Goal: Task Accomplishment & Management: Manage account settings

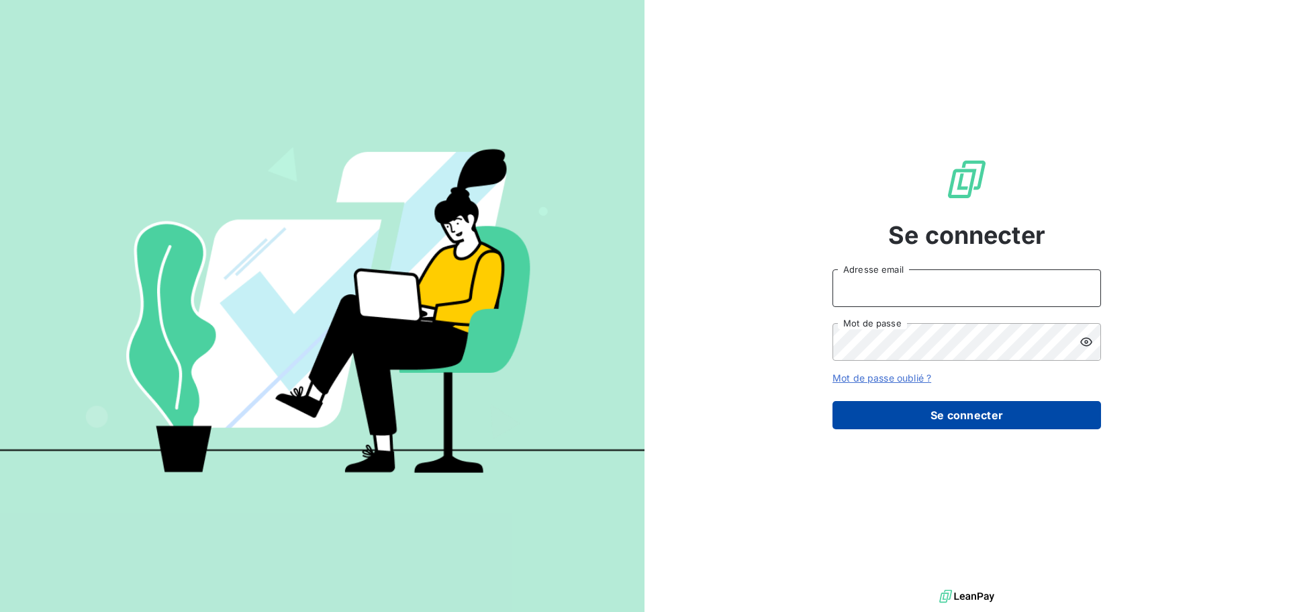
type input "bureau@vinsurvin73.com"
click at [914, 412] on button "Se connecter" at bounding box center [967, 415] width 269 height 28
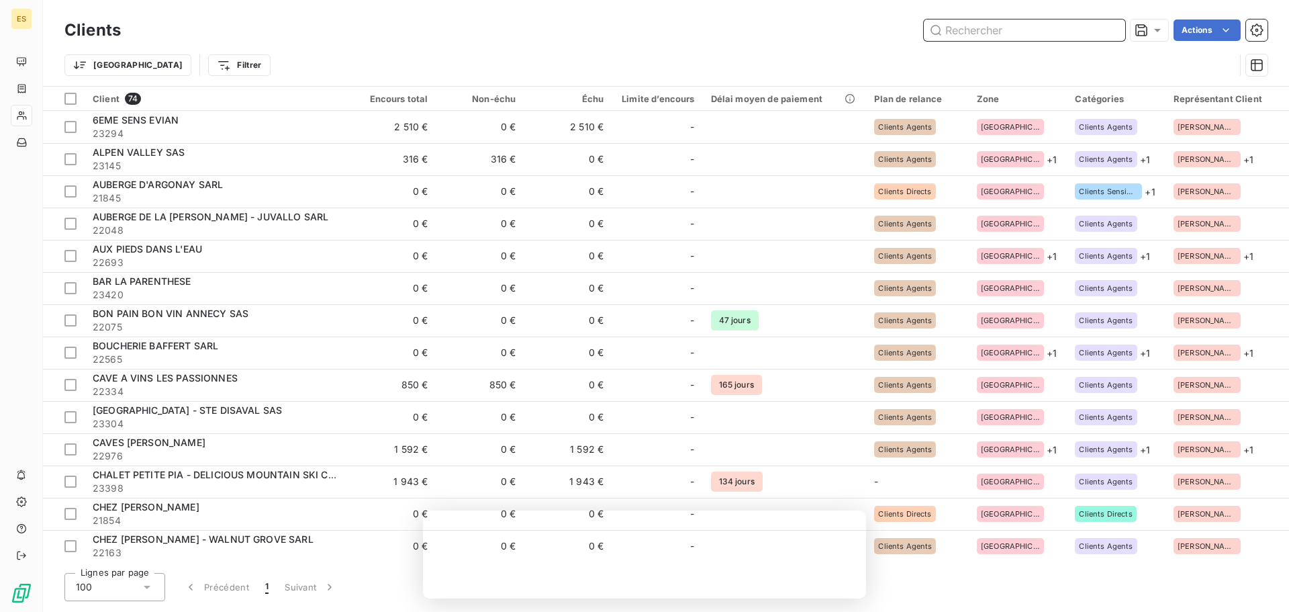
click at [1053, 33] on input "text" at bounding box center [1024, 29] width 201 height 21
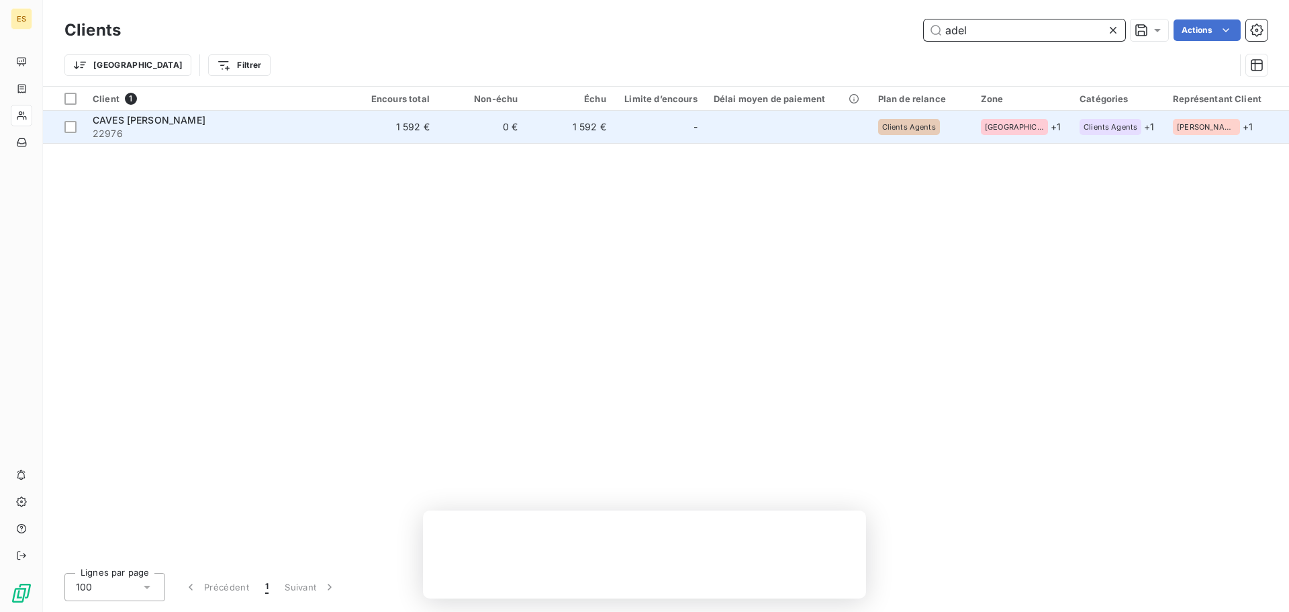
type input "adel"
click at [555, 124] on td "1 592 €" at bounding box center [570, 127] width 88 height 32
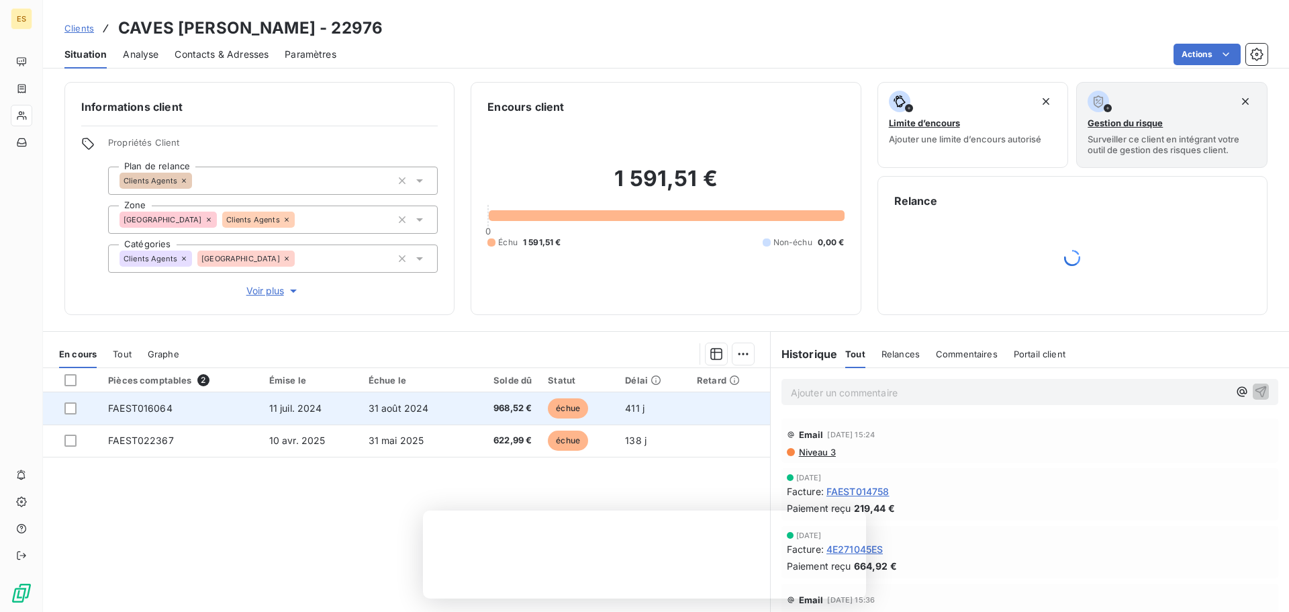
click at [515, 417] on td "968,52 €" at bounding box center [502, 408] width 75 height 32
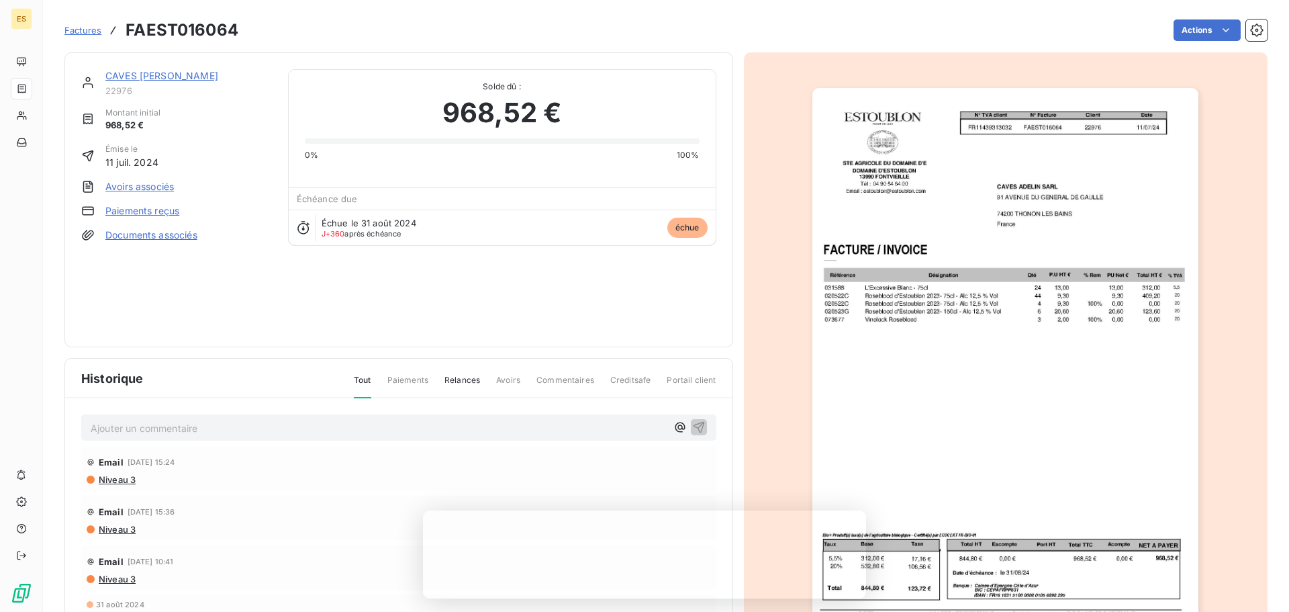
click at [461, 382] on span "Relances" at bounding box center [462, 385] width 36 height 23
click at [374, 389] on div "Tout Paiements Relances Avoirs Commentaires Creditsafe Portail client" at bounding box center [527, 385] width 379 height 23
click at [403, 374] on span "Paiements" at bounding box center [407, 385] width 41 height 23
click at [367, 374] on span "Tout" at bounding box center [362, 385] width 17 height 23
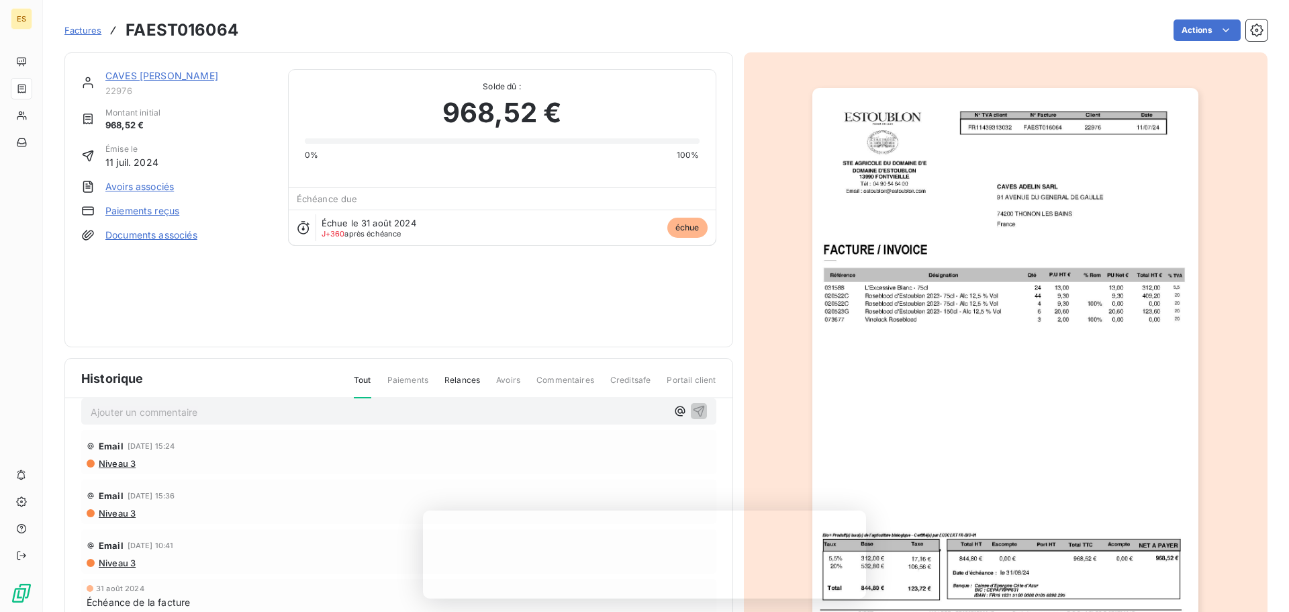
click at [87, 34] on span "Factures" at bounding box center [82, 30] width 37 height 11
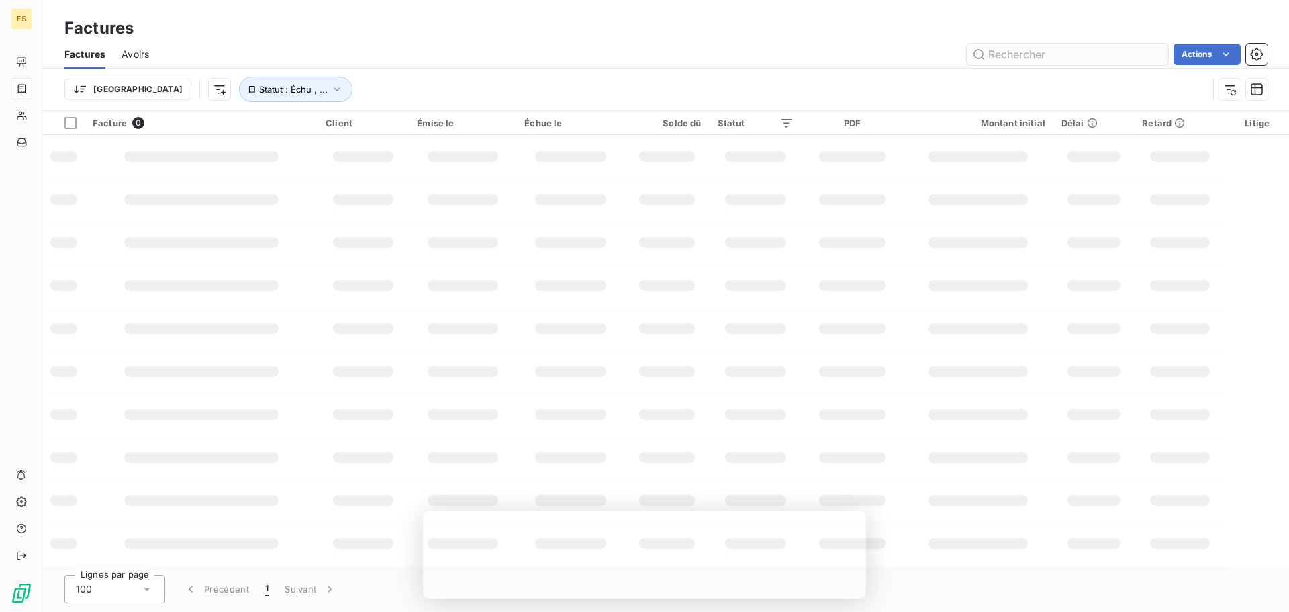
click at [1045, 58] on input "text" at bounding box center [1067, 54] width 201 height 21
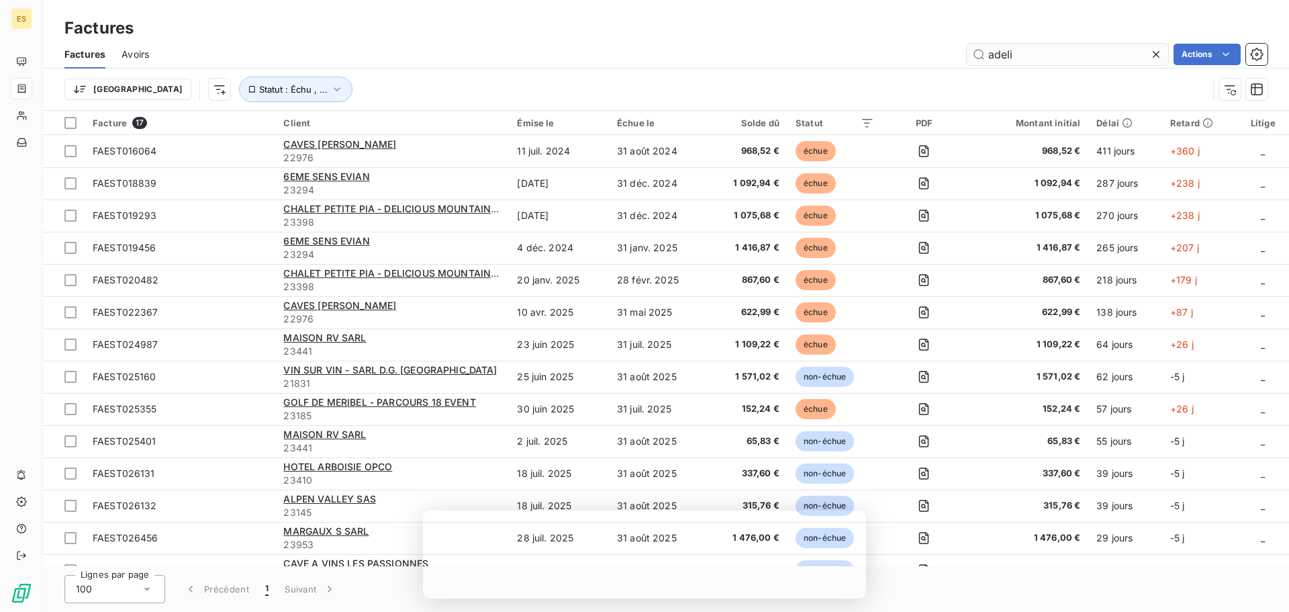
type input "adeli"
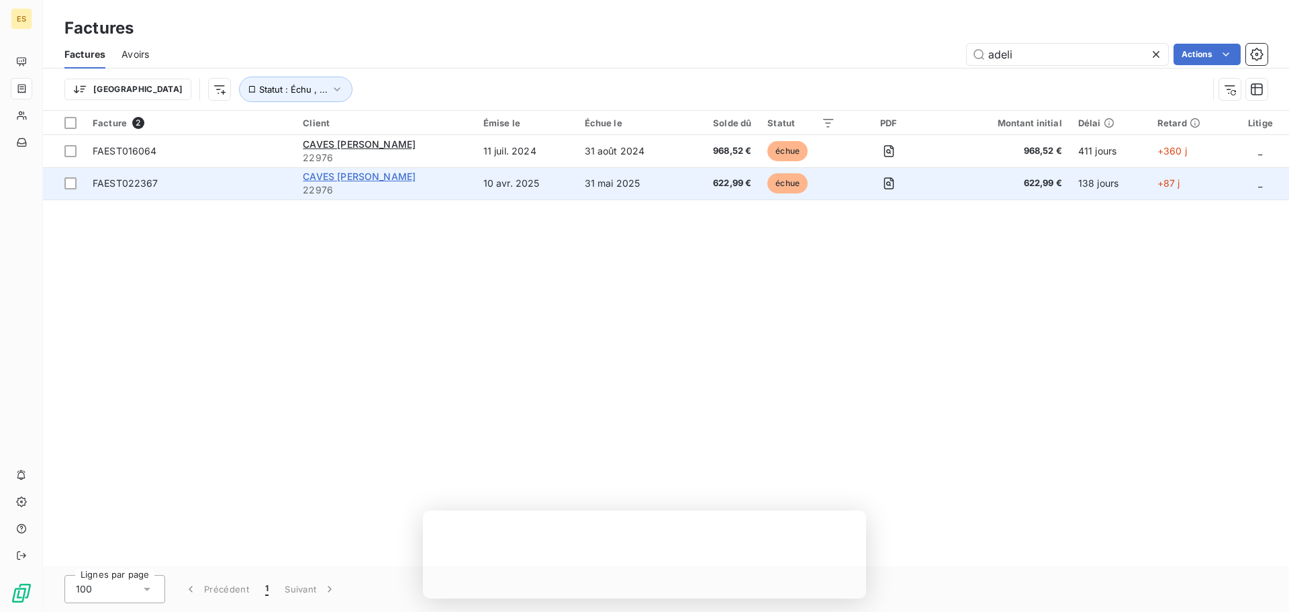
click at [404, 177] on span "CAVES [PERSON_NAME]" at bounding box center [359, 176] width 113 height 11
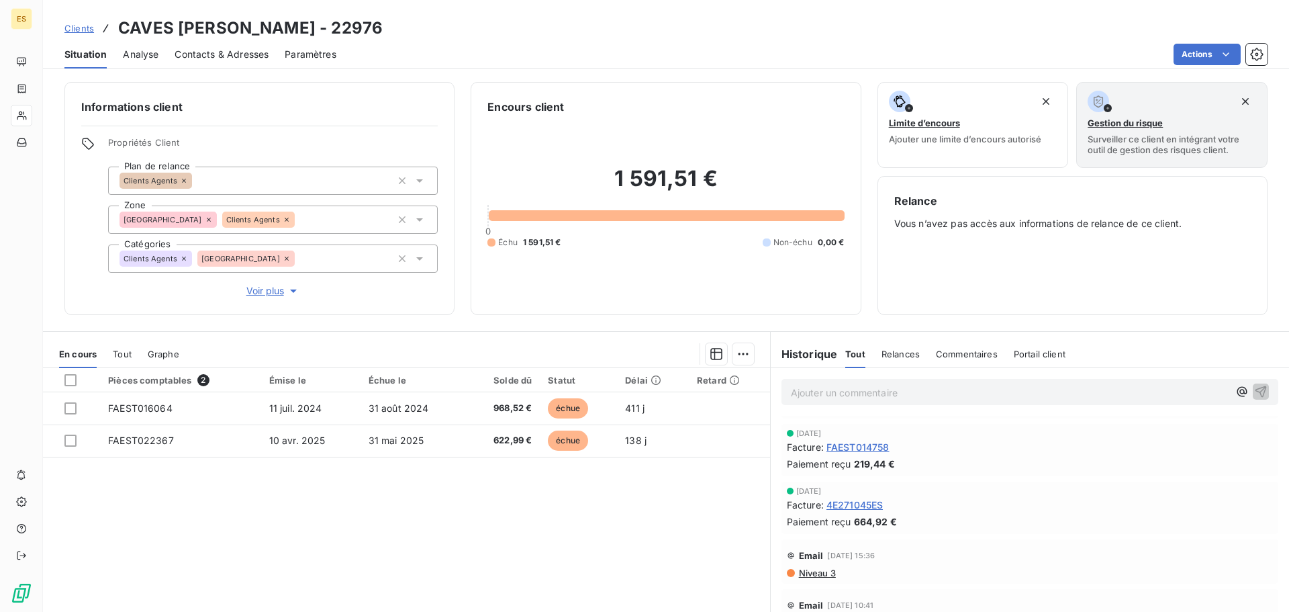
scroll to position [67, 0]
